Goal: Navigation & Orientation: Go to known website

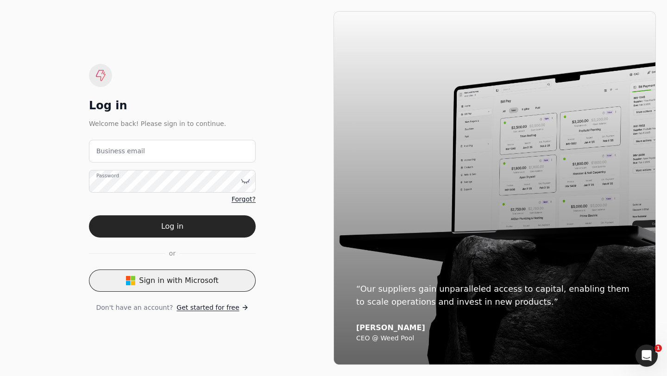
click at [191, 281] on button "Sign in with Microsoft" at bounding box center [172, 280] width 167 height 22
